Goal: Task Accomplishment & Management: Complete application form

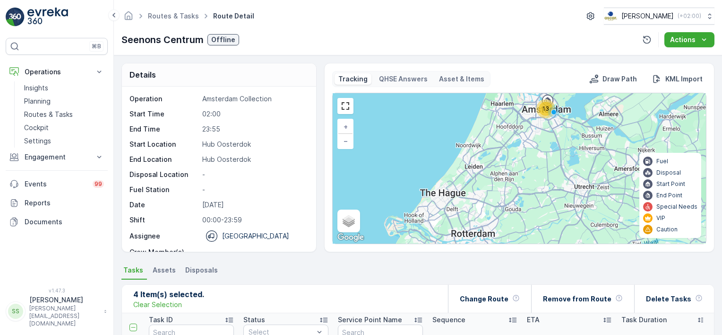
scroll to position [346, 0]
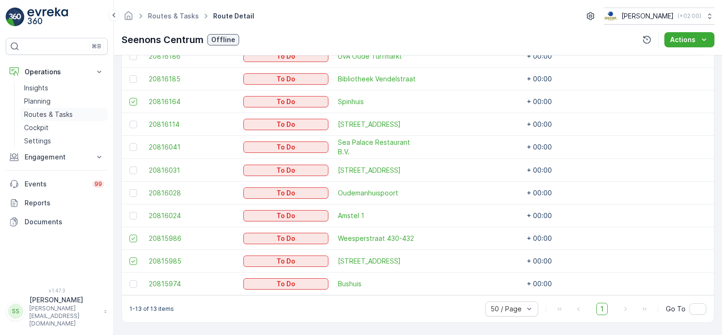
click at [43, 113] on p "Routes & Tasks" at bounding box center [48, 114] width 49 height 9
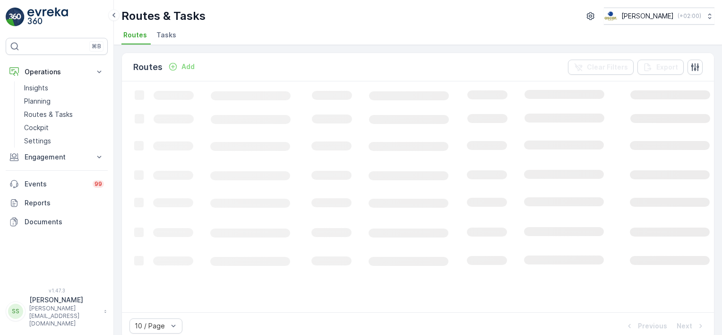
click at [163, 34] on span "Tasks" at bounding box center [167, 34] width 20 height 9
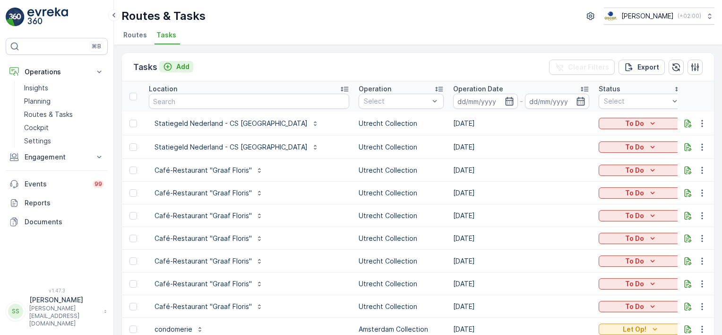
click at [174, 64] on div "Add" at bounding box center [176, 66] width 26 height 9
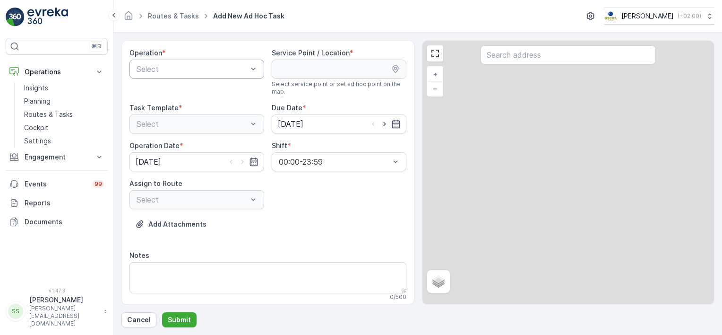
click at [158, 69] on div at bounding box center [192, 69] width 113 height 9
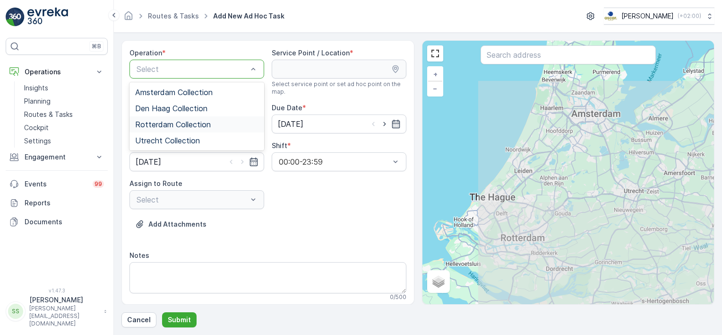
click at [160, 120] on span "Rotterdam Collection" at bounding box center [173, 124] width 76 height 9
click at [330, 223] on div "Add Attachments" at bounding box center [268, 230] width 277 height 26
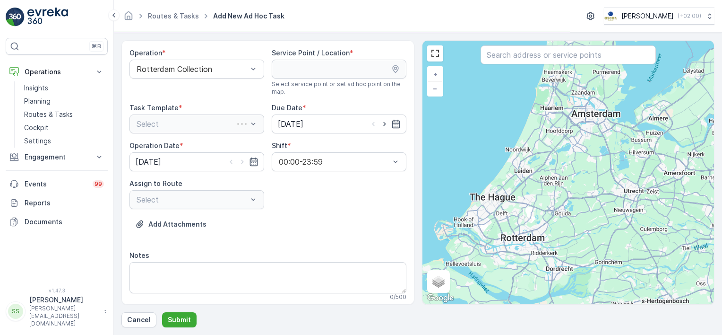
click at [513, 52] on input "text" at bounding box center [568, 54] width 175 height 19
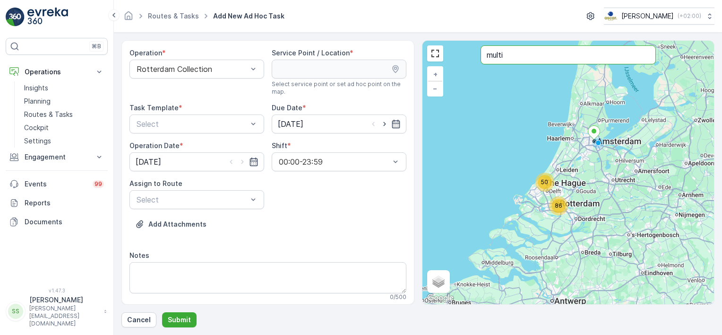
type input "multi"
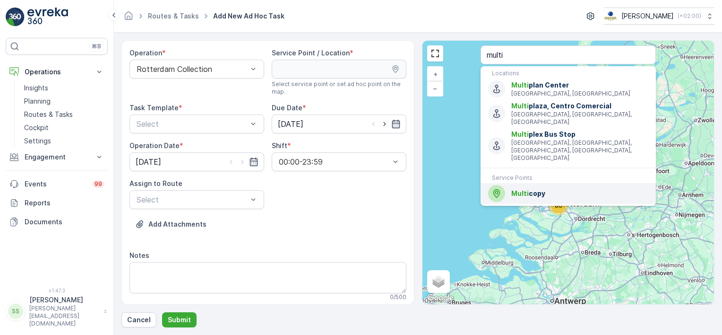
click at [528, 185] on div "Multi copy" at bounding box center [568, 193] width 160 height 17
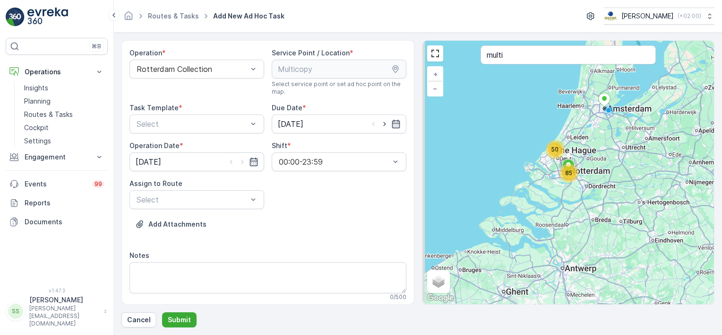
click at [331, 196] on div "Operation * Rotterdam Collection Service Point / Location * Select service poin…" at bounding box center [268, 178] width 277 height 260
click at [193, 121] on div at bounding box center [192, 124] width 113 height 9
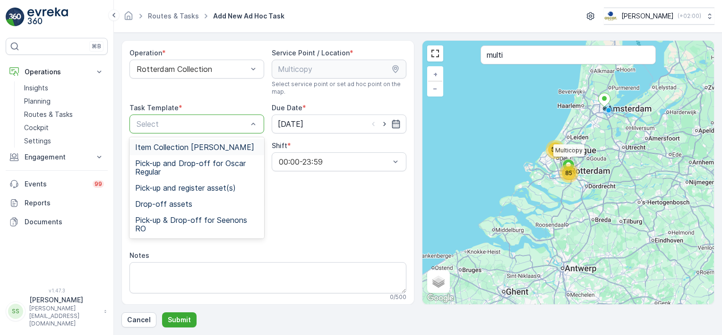
click at [161, 150] on span "Item Collection [PERSON_NAME]" at bounding box center [194, 147] width 119 height 9
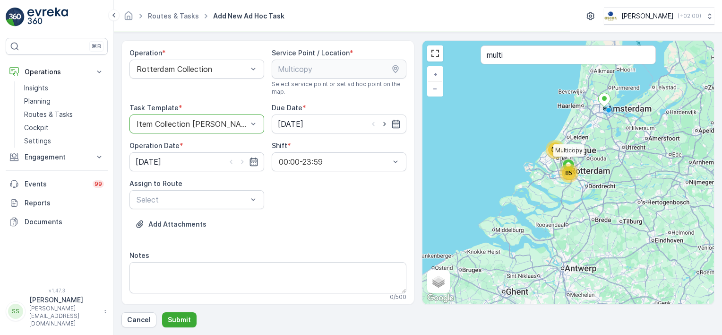
click at [369, 204] on div "Operation * Rotterdam Collection Service Point / Location * Select service poin…" at bounding box center [268, 178] width 277 height 260
click at [384, 125] on icon "button" at bounding box center [384, 123] width 9 height 9
type input "[DATE]"
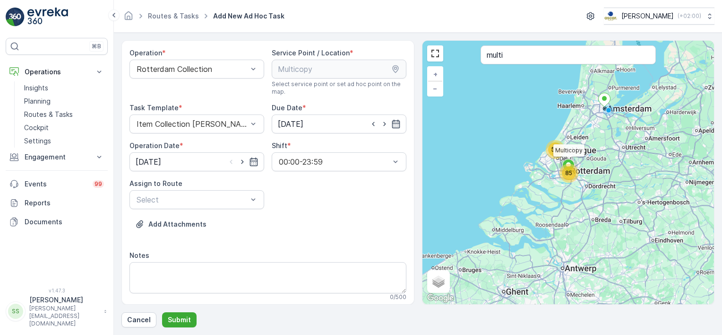
click at [240, 161] on icon "button" at bounding box center [242, 161] width 9 height 9
type input "[DATE]"
click at [322, 233] on div "Add Attachments" at bounding box center [268, 230] width 277 height 26
click at [193, 195] on div at bounding box center [192, 199] width 113 height 9
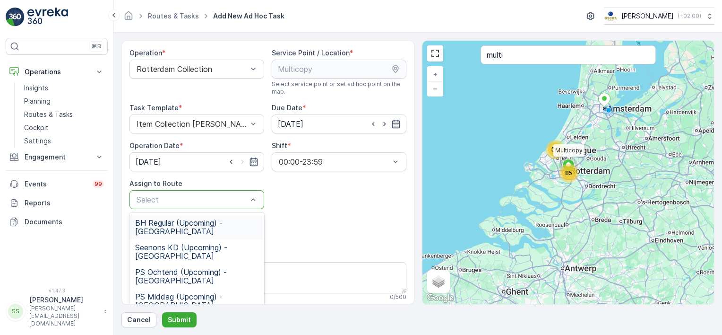
scroll to position [47, 0]
click at [167, 220] on span "PS Ochtend (Upcoming) - [GEOGRAPHIC_DATA]" at bounding box center [196, 228] width 123 height 17
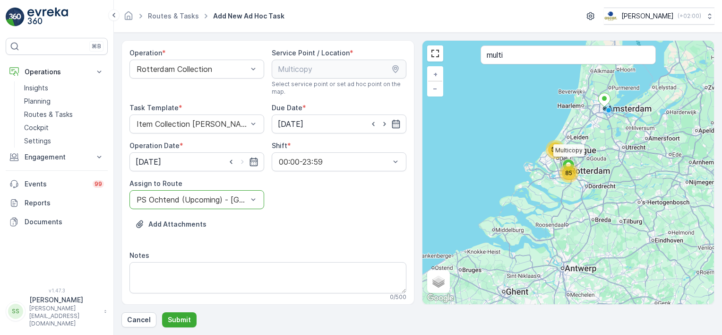
click at [294, 218] on div "Add Attachments" at bounding box center [268, 230] width 277 height 26
drag, startPoint x: 366, startPoint y: 236, endPoint x: 195, endPoint y: 259, distance: 172.7
click at [364, 236] on div "Add Attachments" at bounding box center [268, 230] width 277 height 26
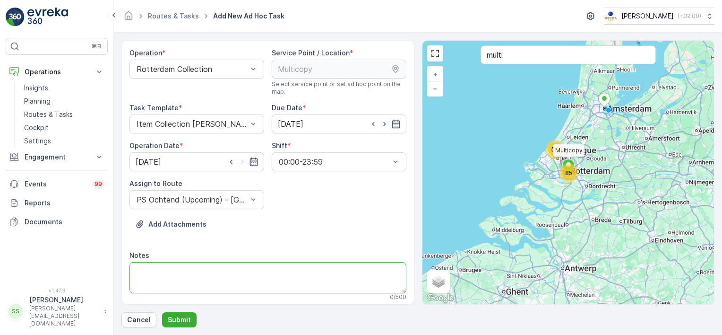
click at [168, 271] on textarea "Notes" at bounding box center [268, 277] width 277 height 31
type textarea "Please take 3 pallets"
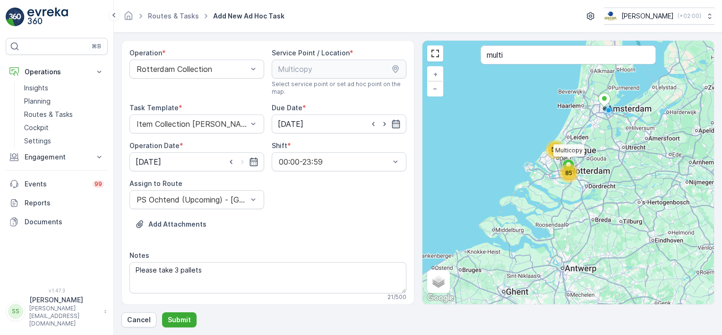
click at [253, 238] on div "Add Attachments" at bounding box center [268, 230] width 277 height 26
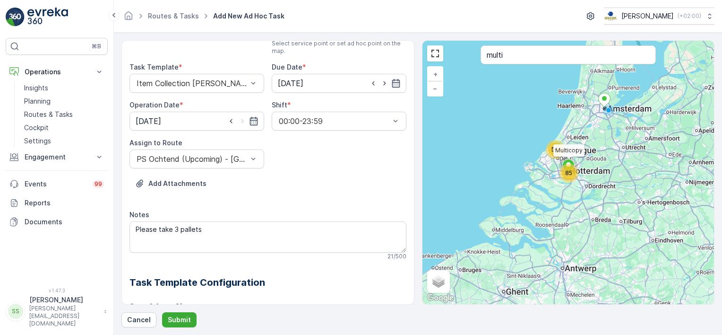
scroll to position [142, 0]
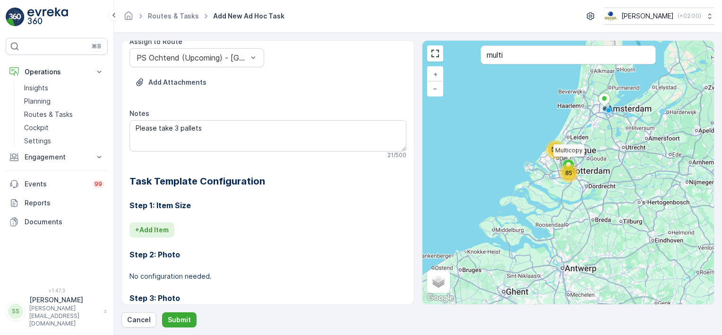
click at [156, 235] on button "+ Add Item" at bounding box center [152, 229] width 45 height 15
click at [167, 244] on div at bounding box center [241, 243] width 210 height 9
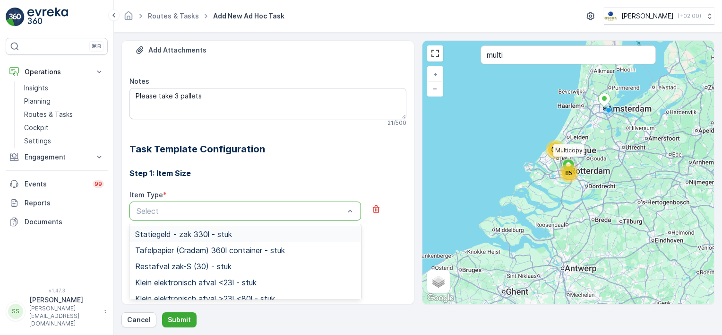
scroll to position [236, 0]
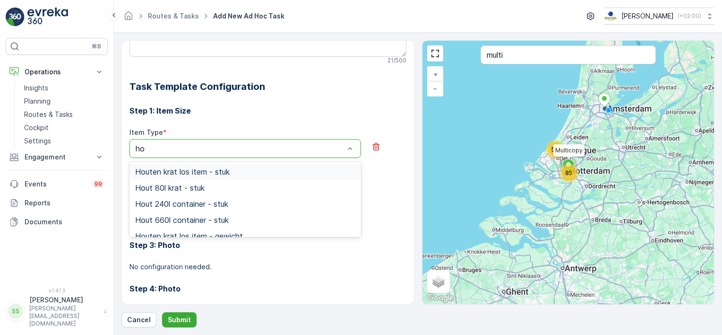
type input "hou"
click at [217, 201] on span "Hout 240l container - stuk" at bounding box center [181, 204] width 93 height 9
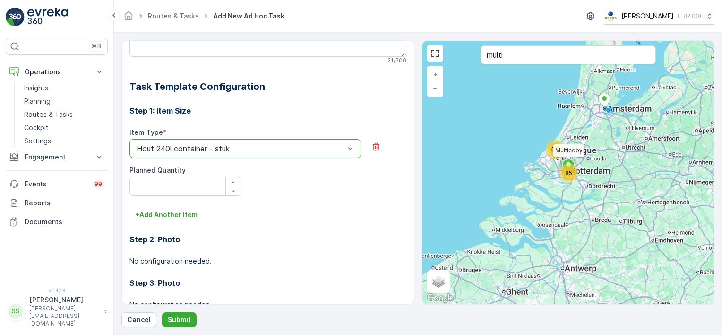
click at [216, 143] on div "Hout 240l container - stuk" at bounding box center [246, 148] width 232 height 19
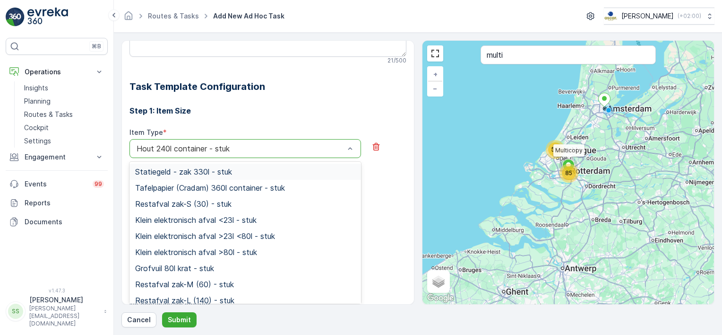
click at [227, 144] on div at bounding box center [241, 148] width 210 height 9
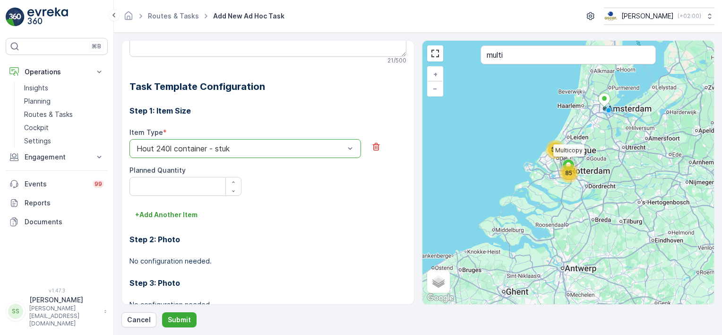
click at [227, 144] on div at bounding box center [241, 148] width 210 height 9
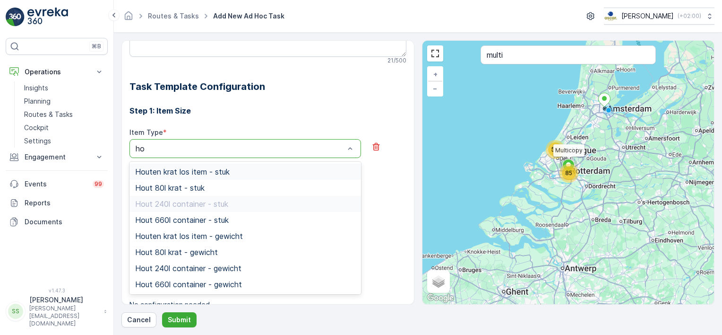
type input "hou"
click at [172, 219] on span "Hout 660l container - stuk" at bounding box center [182, 220] width 94 height 9
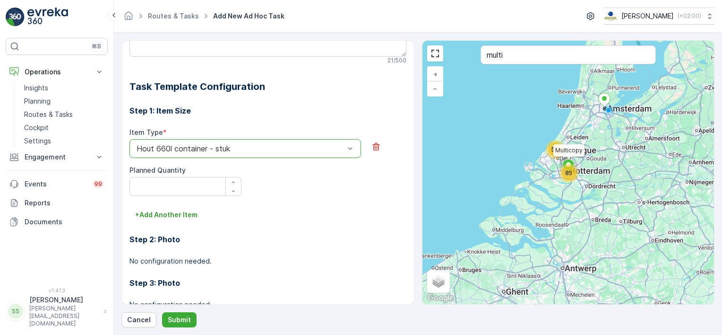
click at [371, 214] on div "+ Add Another Item" at bounding box center [268, 214] width 277 height 15
click at [183, 191] on Quantity "Planned Quantity" at bounding box center [186, 186] width 112 height 19
type Quantity "1"
click at [367, 219] on div "+ Add Another Item" at bounding box center [268, 214] width 277 height 15
click at [181, 316] on p "Submit" at bounding box center [179, 319] width 23 height 9
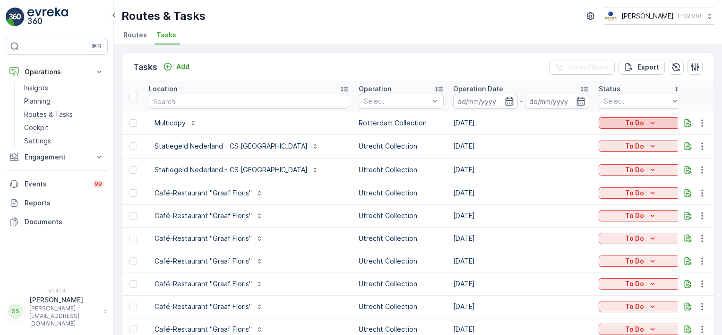
click at [648, 122] on icon "To Do" at bounding box center [652, 122] width 9 height 9
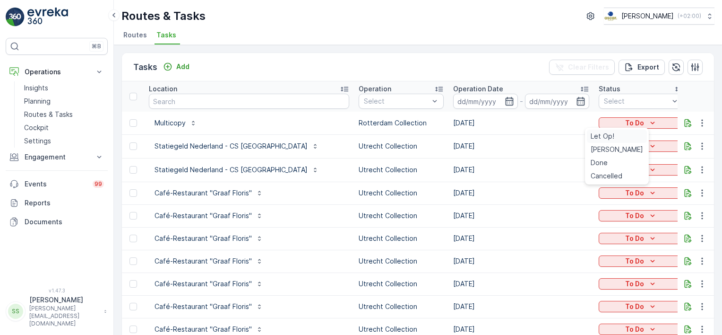
click at [614, 137] on div "Let Op!" at bounding box center [617, 136] width 60 height 13
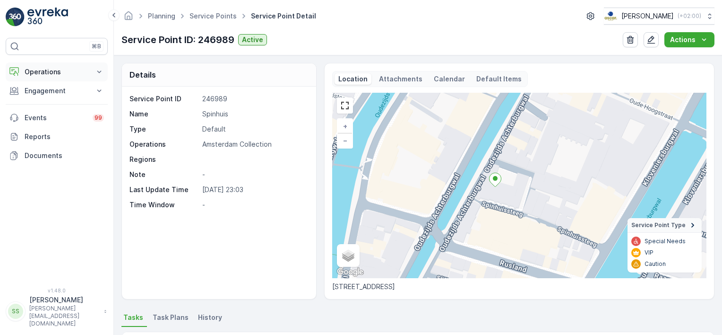
click at [46, 74] on p "Operations" at bounding box center [57, 71] width 64 height 9
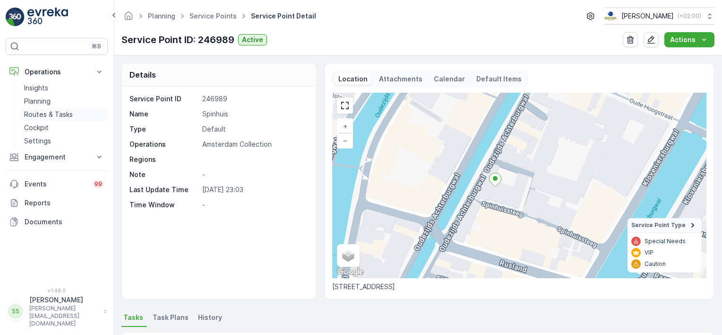
click at [44, 114] on p "Routes & Tasks" at bounding box center [48, 114] width 49 height 9
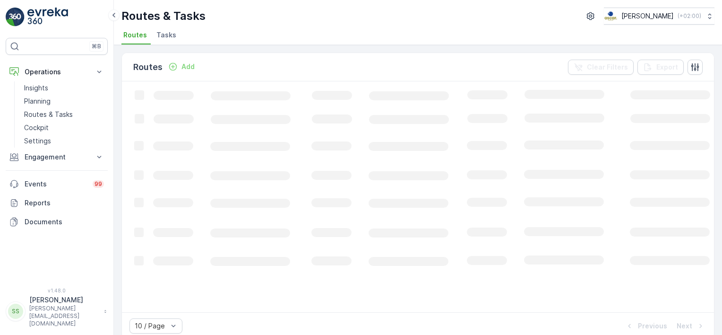
click at [165, 35] on span "Tasks" at bounding box center [167, 34] width 20 height 9
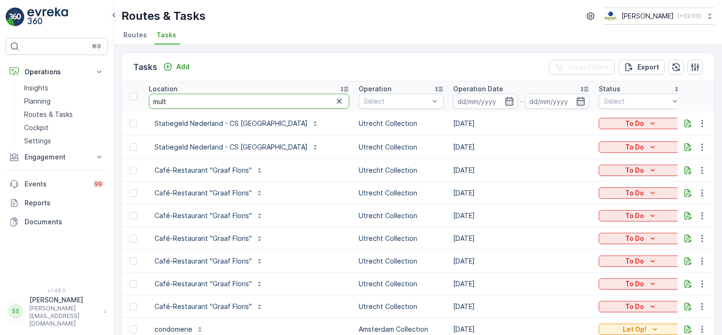
type input "multi"
